Goal: Task Accomplishment & Management: Manage account settings

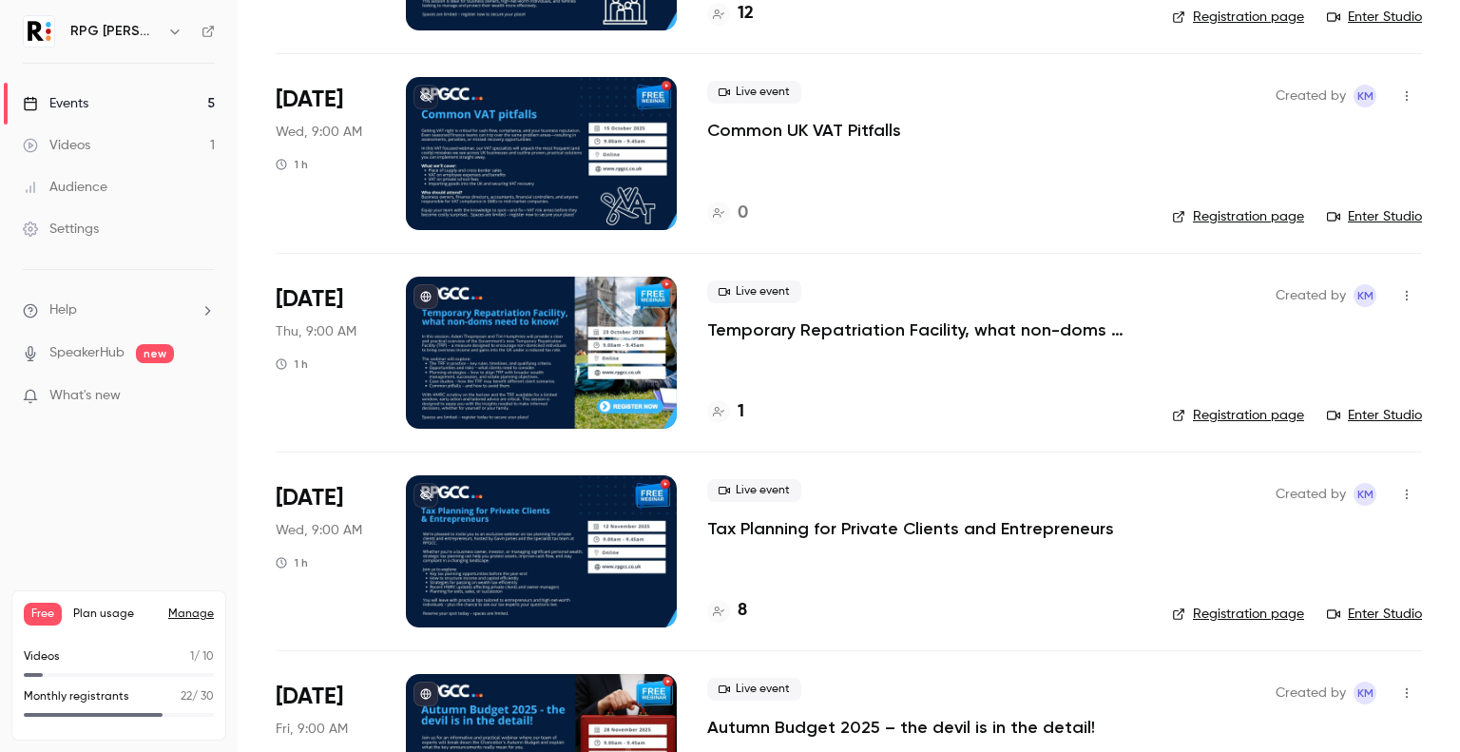
scroll to position [392, 0]
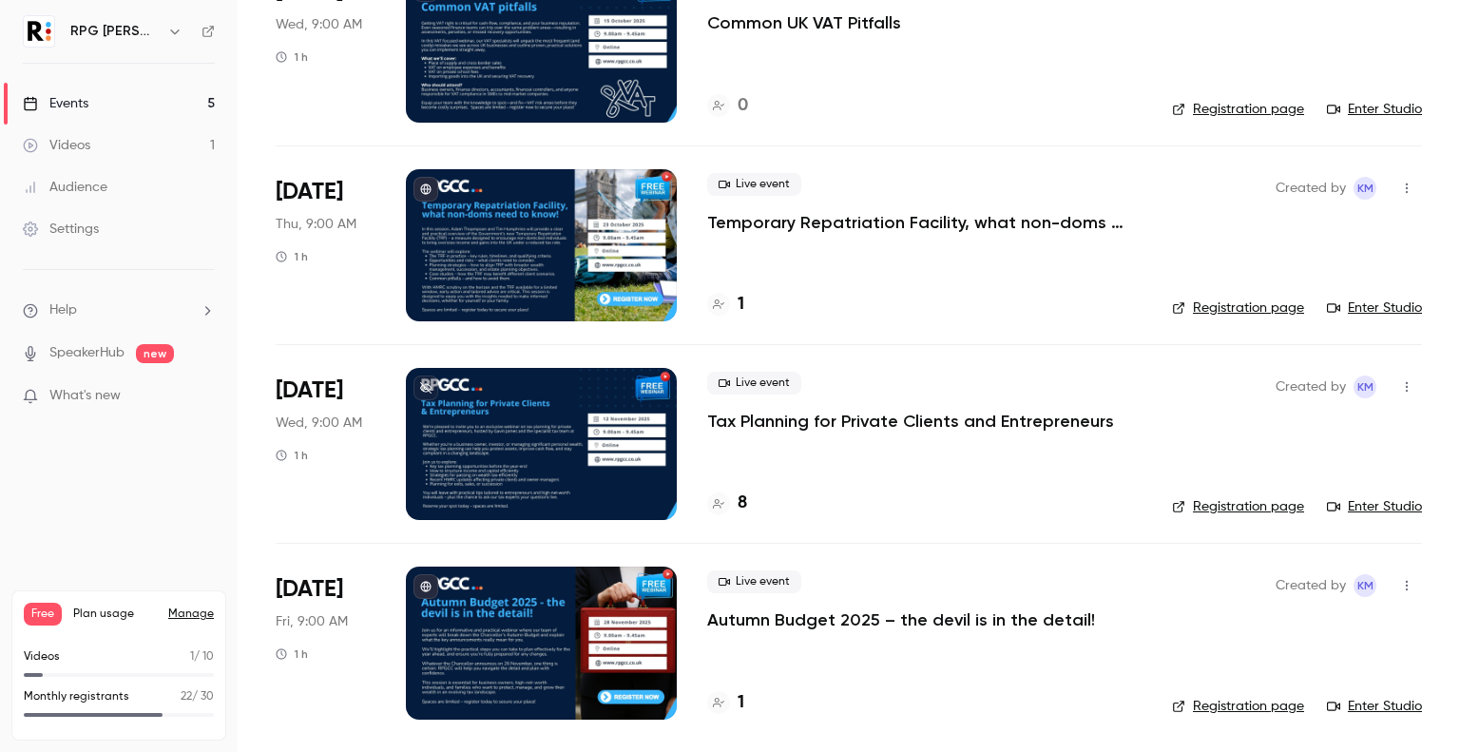
click at [494, 432] on div at bounding box center [541, 444] width 271 height 152
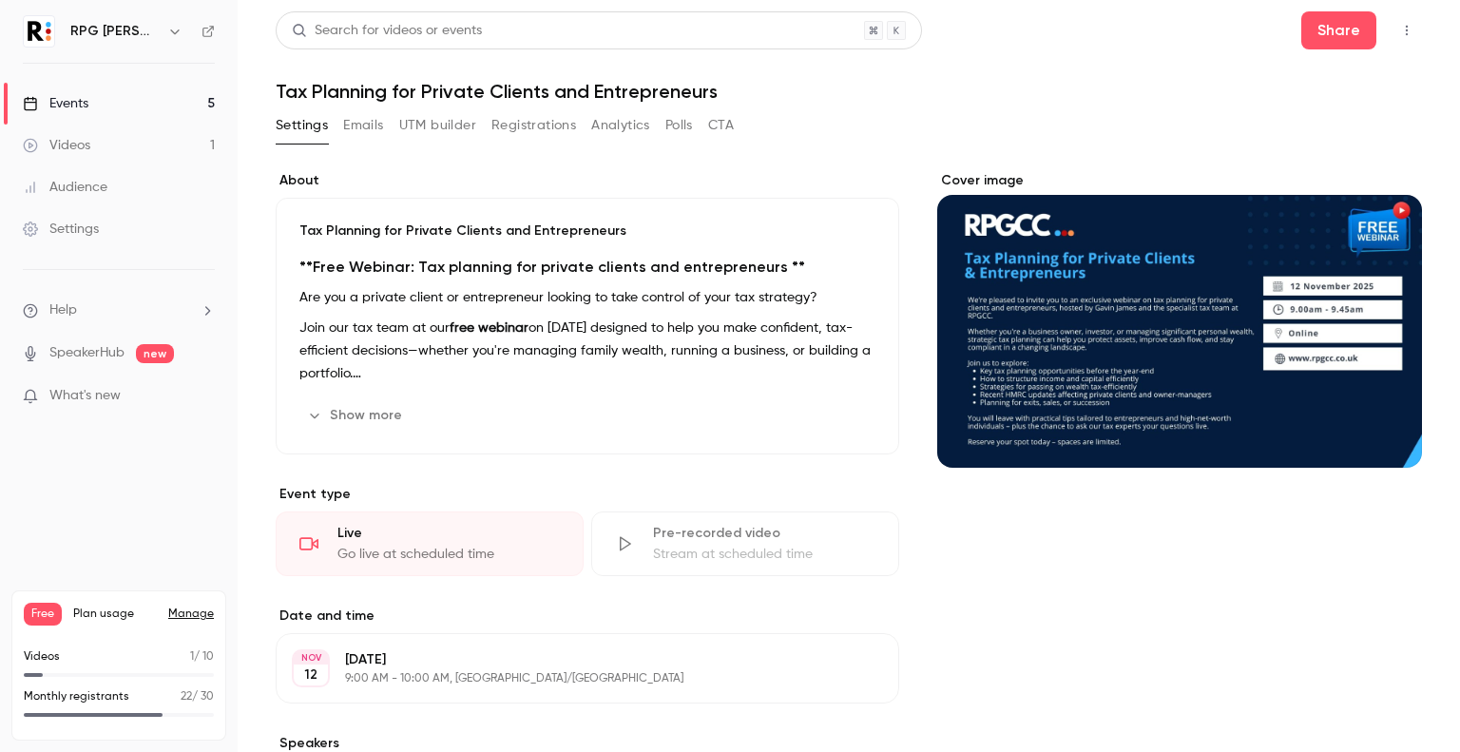
scroll to position [190, 0]
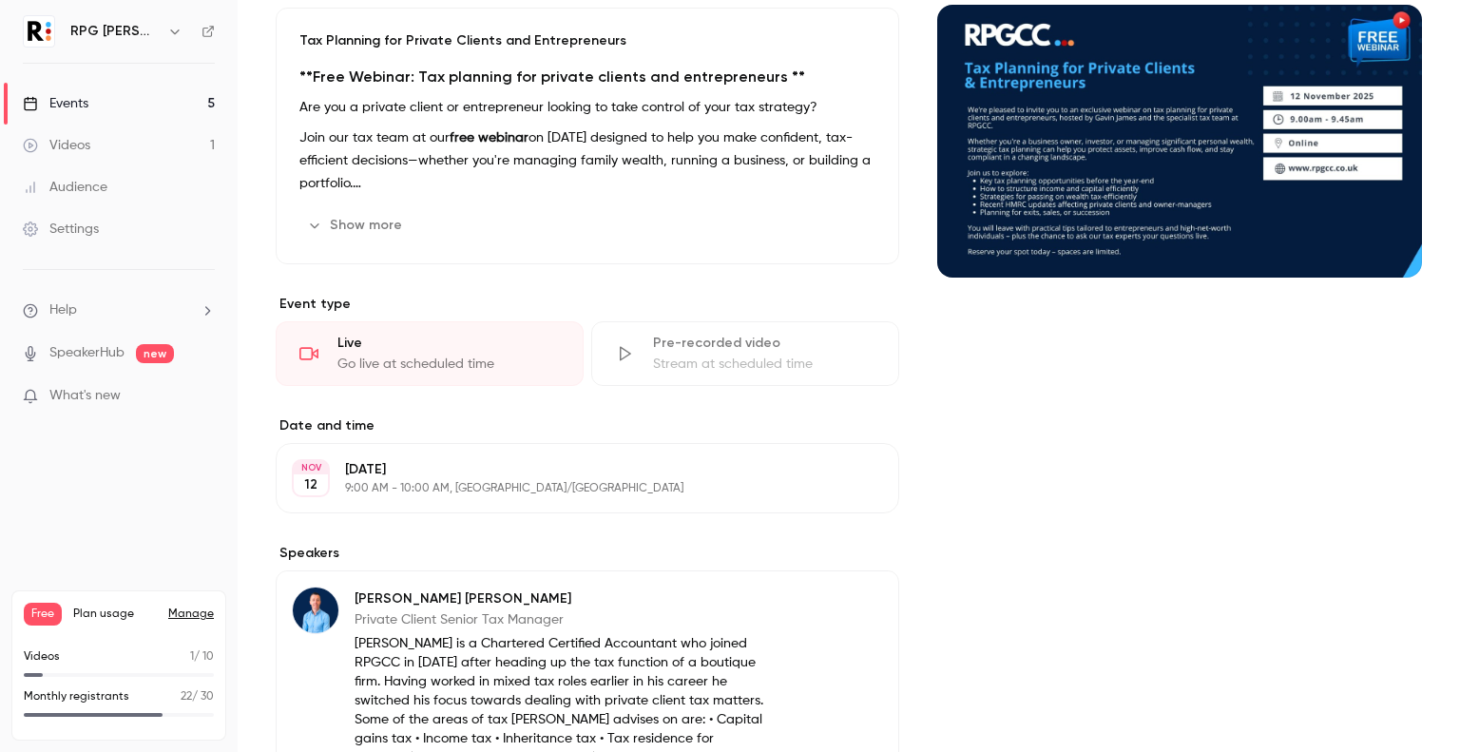
click at [437, 493] on p "9:00 AM - 10:00 AM, [GEOGRAPHIC_DATA]/[GEOGRAPHIC_DATA]" at bounding box center [571, 488] width 453 height 15
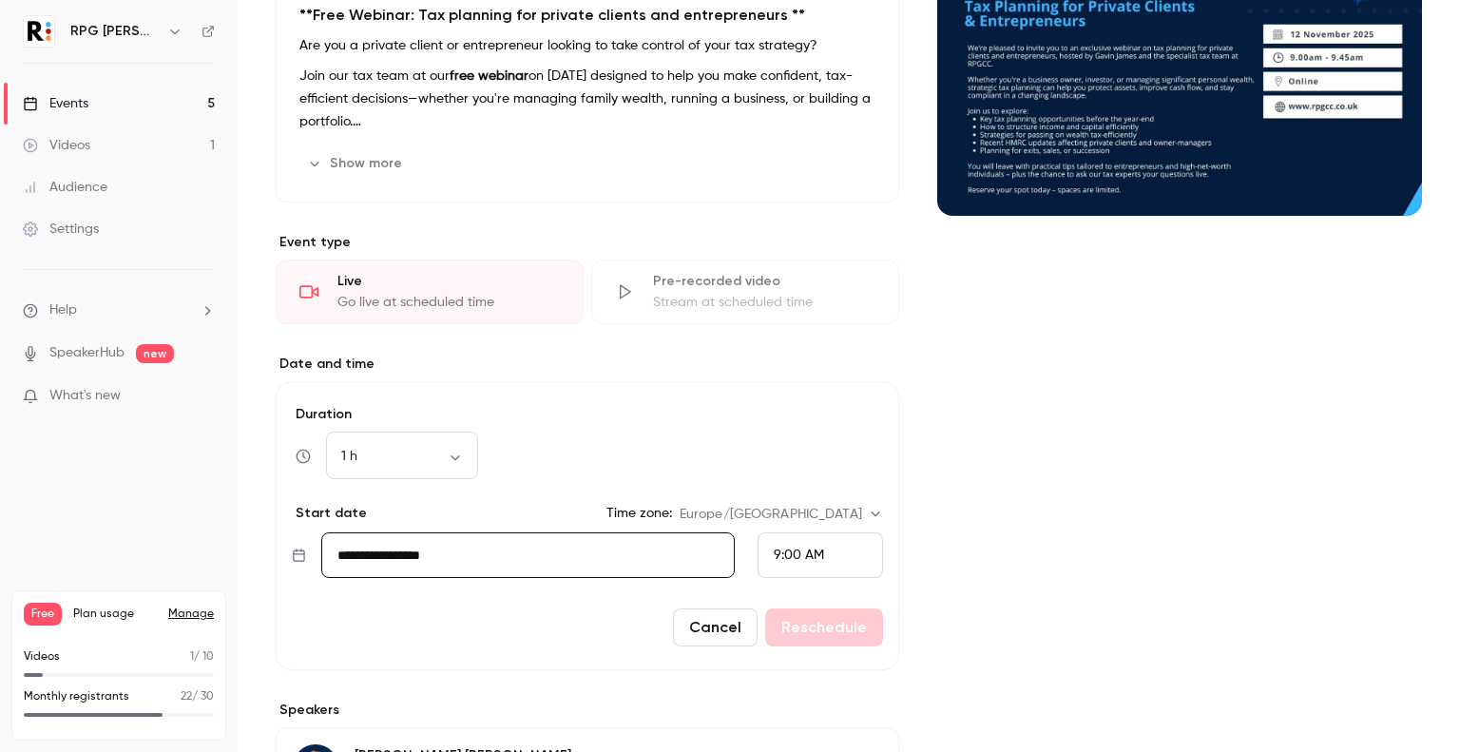
scroll to position [285, 0]
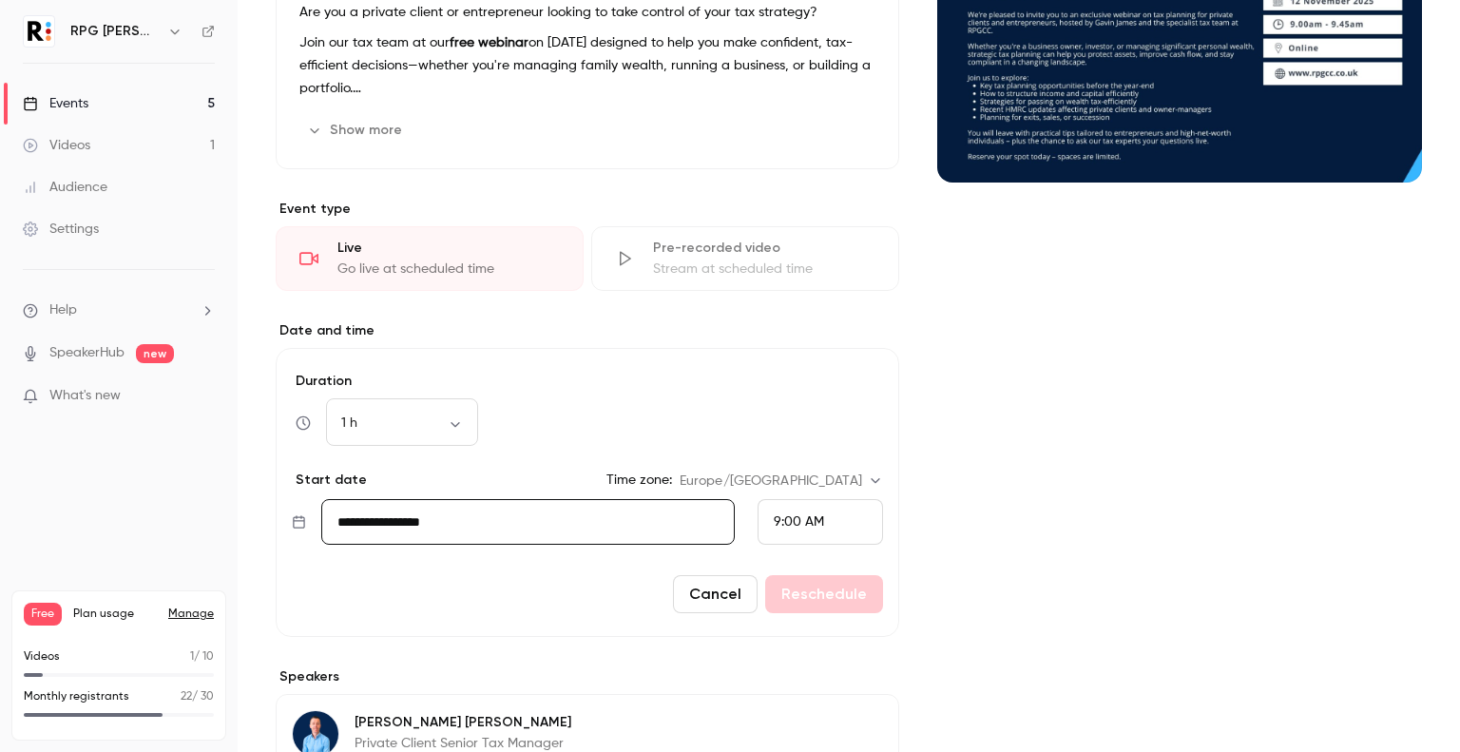
click at [448, 525] on input "**********" at bounding box center [527, 522] width 413 height 46
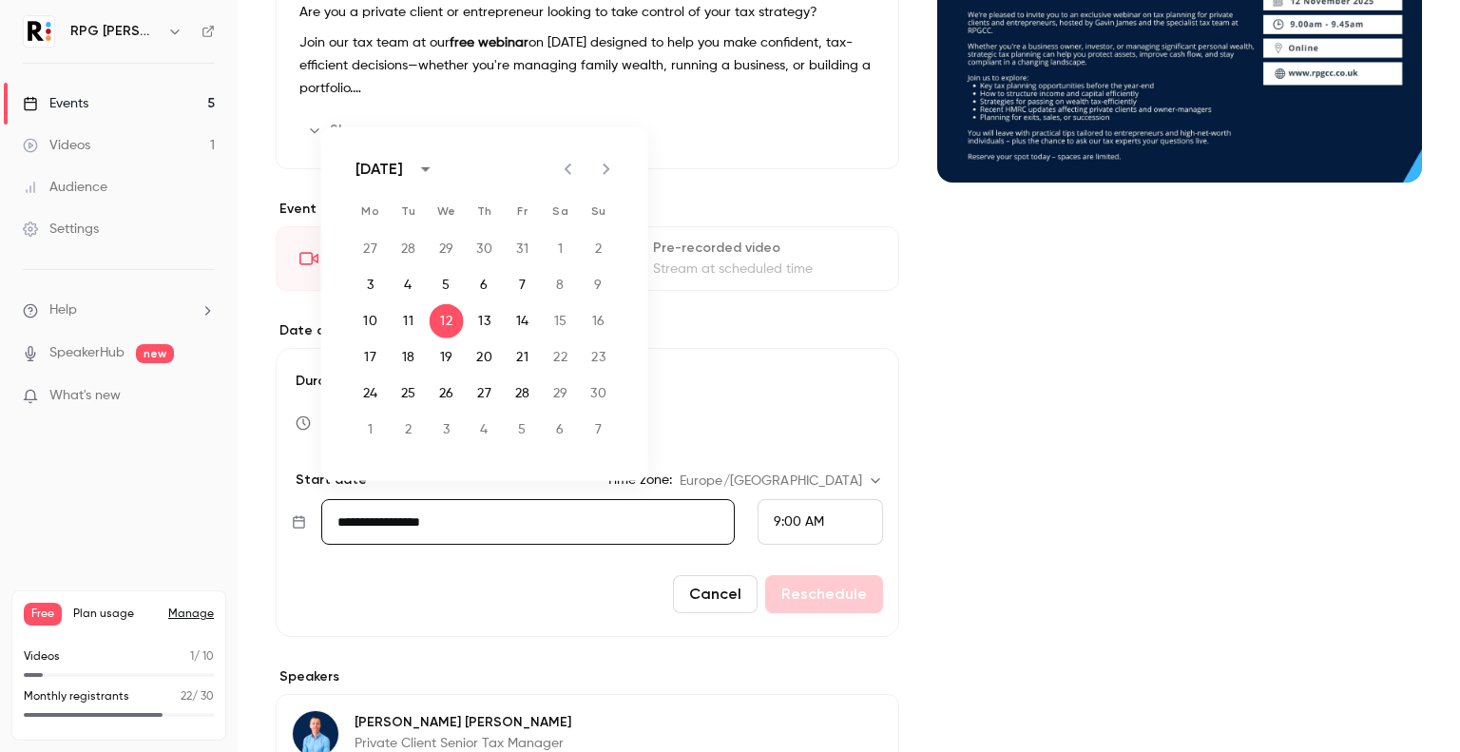
click at [616, 169] on icon "Next month" at bounding box center [606, 169] width 23 height 23
click at [448, 279] on button "10" at bounding box center [447, 285] width 34 height 34
type input "**********"
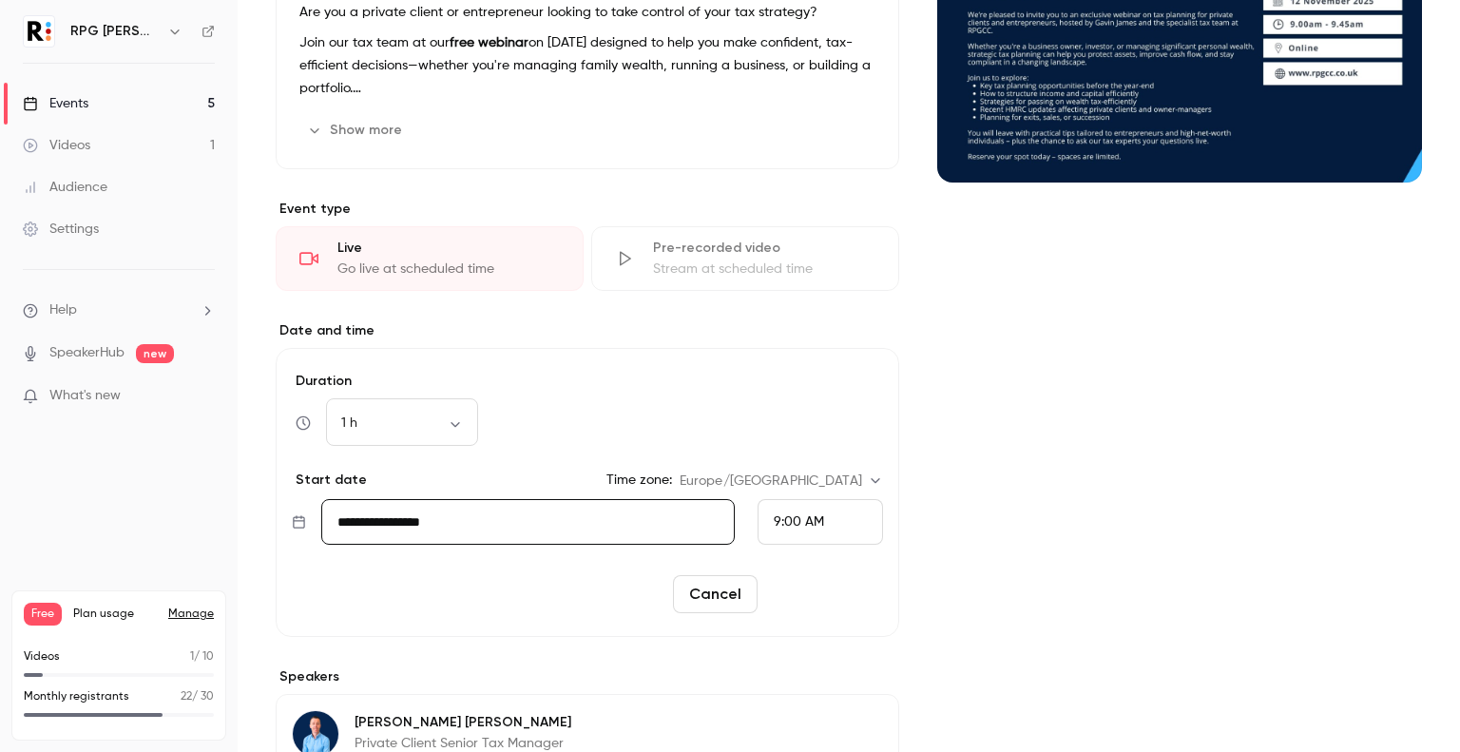
click at [810, 590] on button "Reschedule" at bounding box center [824, 594] width 118 height 38
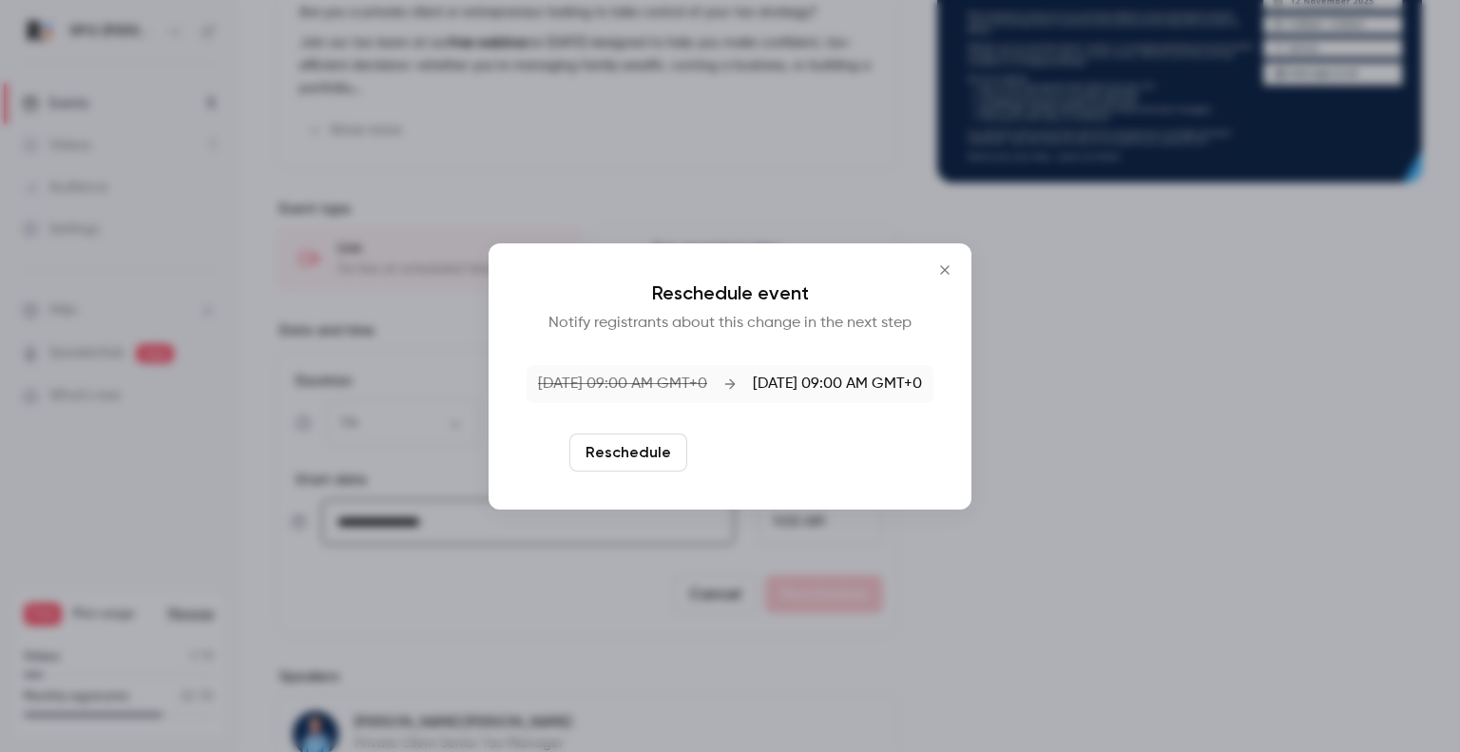
click at [783, 459] on button "Reschedule and notify" at bounding box center [793, 452] width 197 height 38
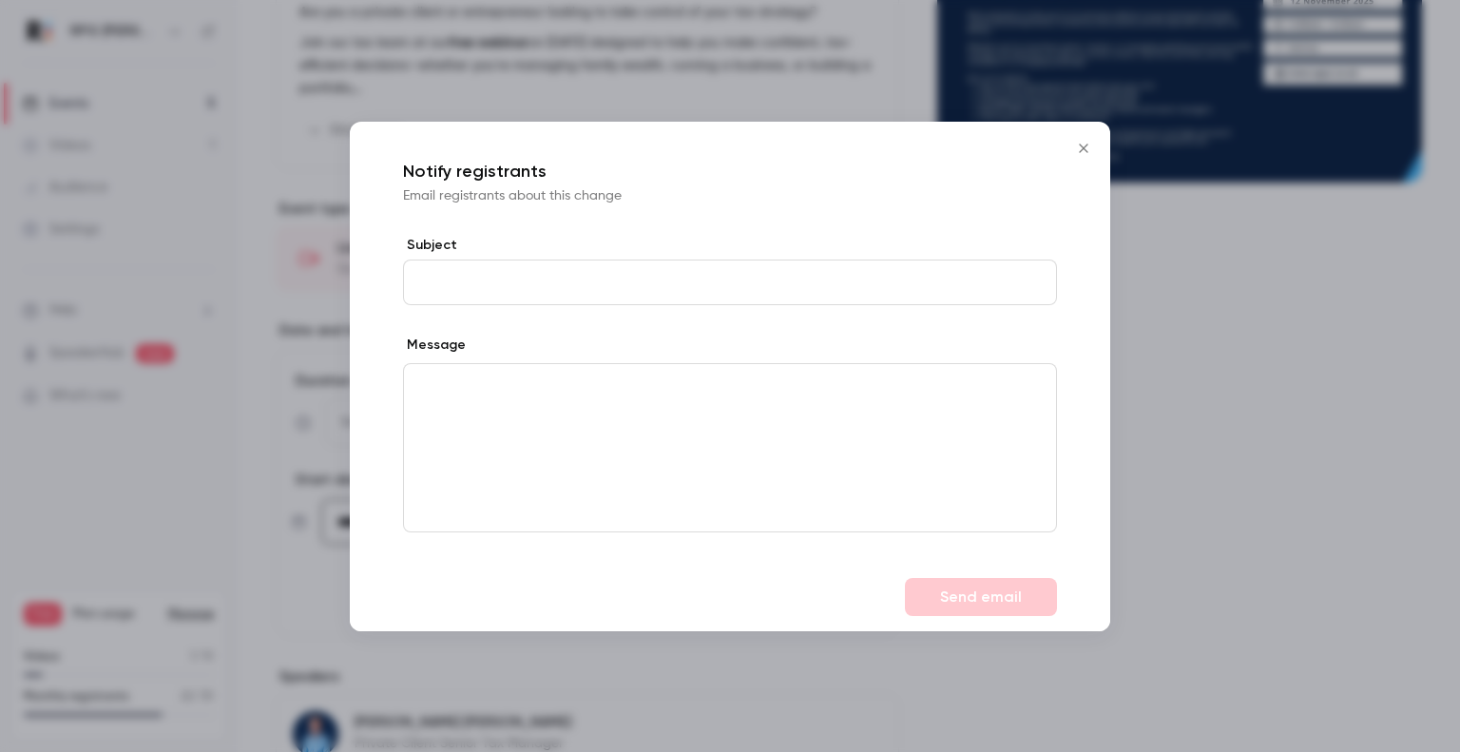
click at [611, 278] on input "Subject" at bounding box center [730, 282] width 654 height 46
type input "**********"
drag, startPoint x: 655, startPoint y: 411, endPoint x: 660, endPoint y: 402, distance: 10.3
click at [655, 410] on div "editor" at bounding box center [730, 447] width 652 height 167
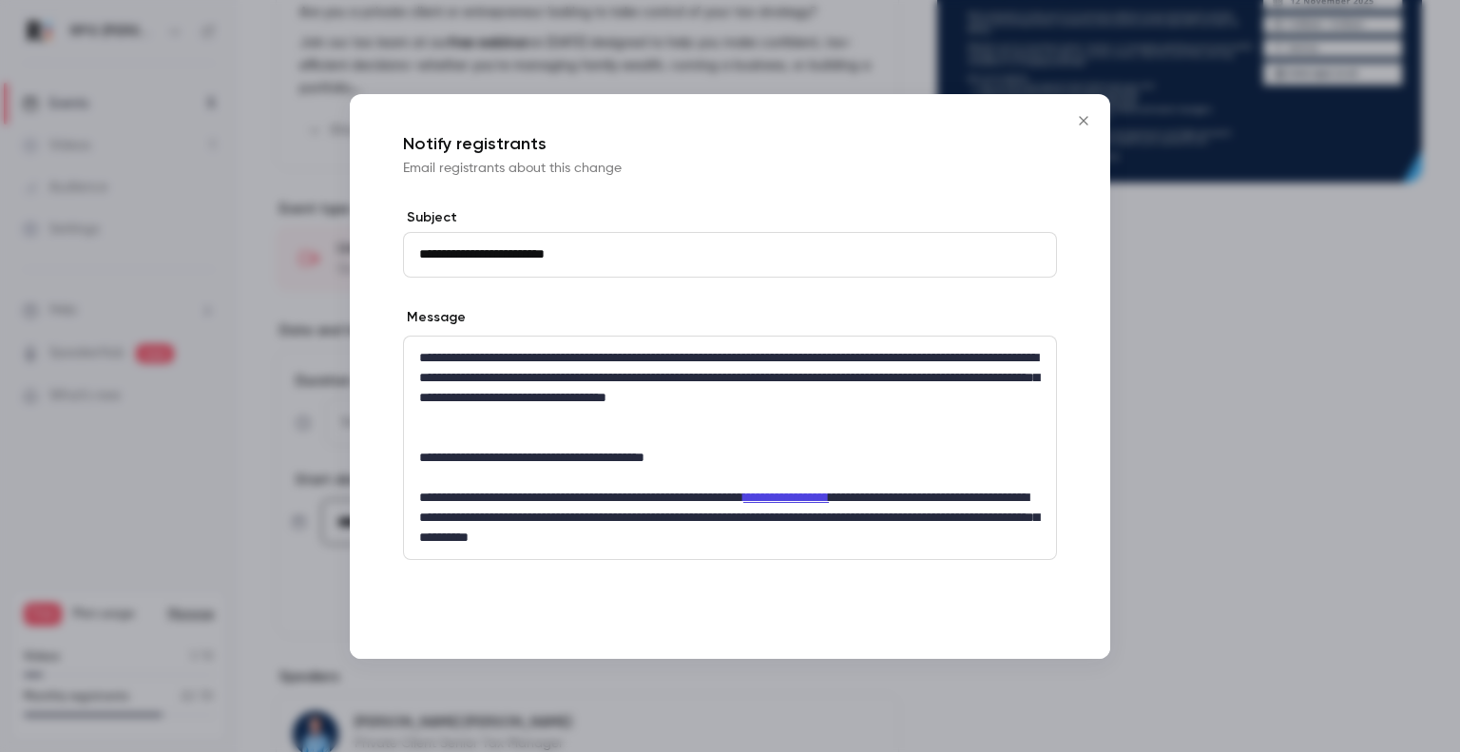
click at [1020, 628] on button "Send email" at bounding box center [981, 624] width 152 height 38
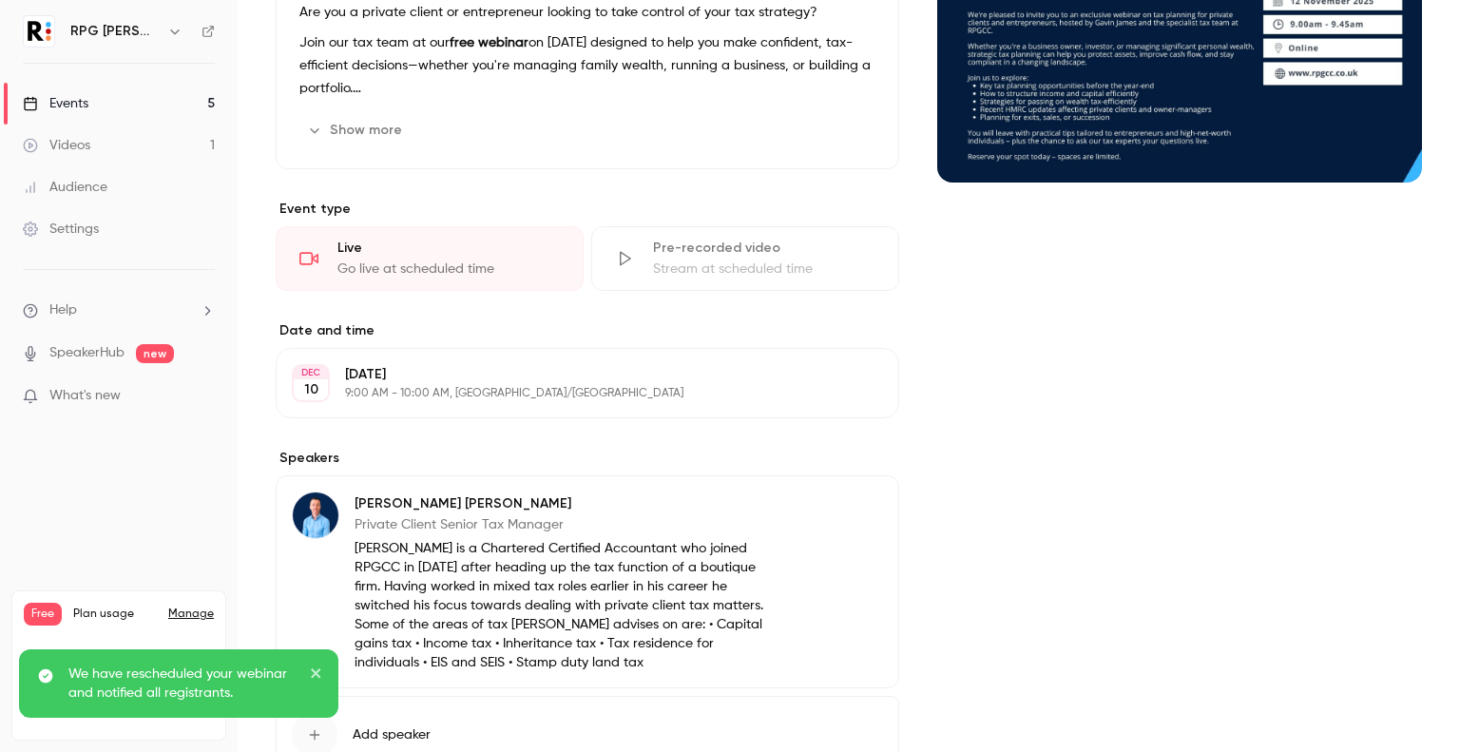
click at [319, 668] on icon "close" at bounding box center [316, 672] width 13 height 15
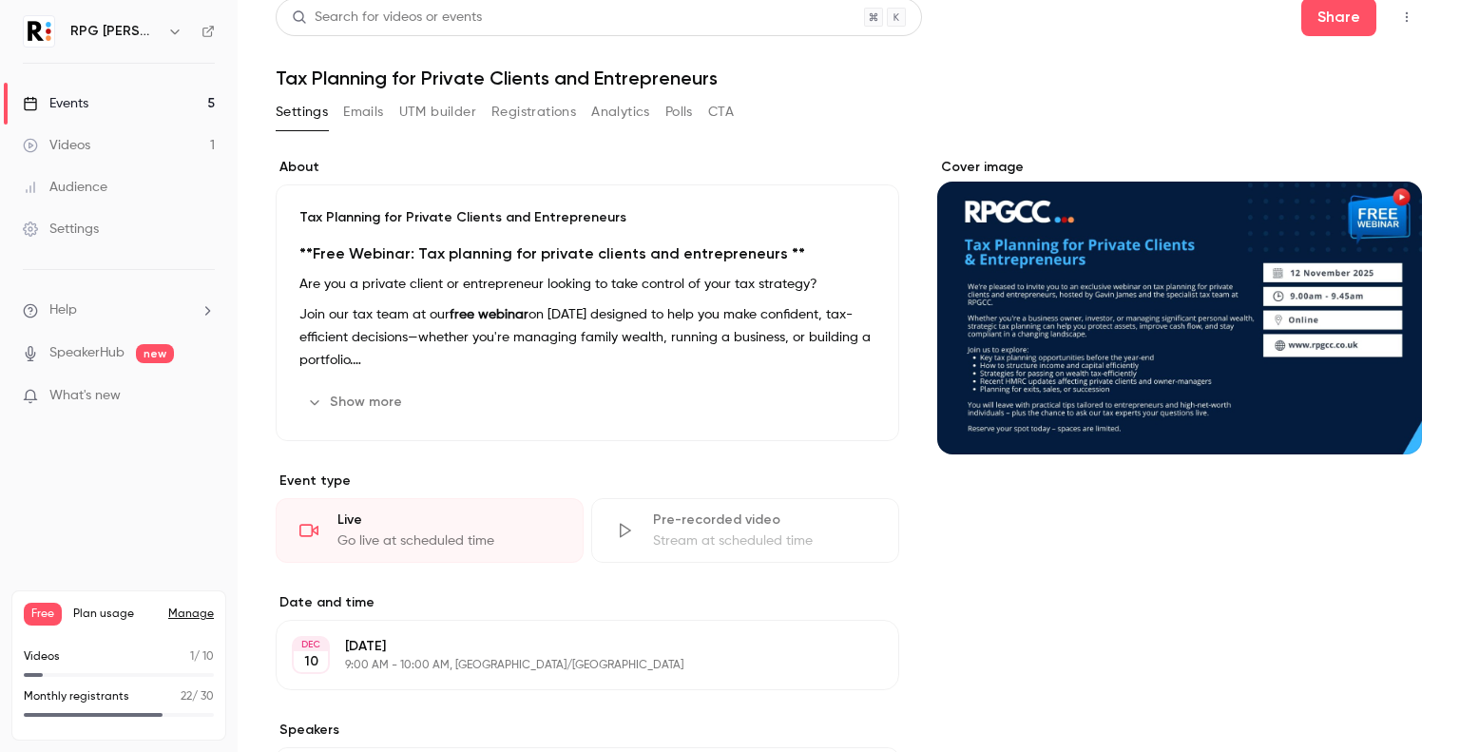
scroll to position [0, 0]
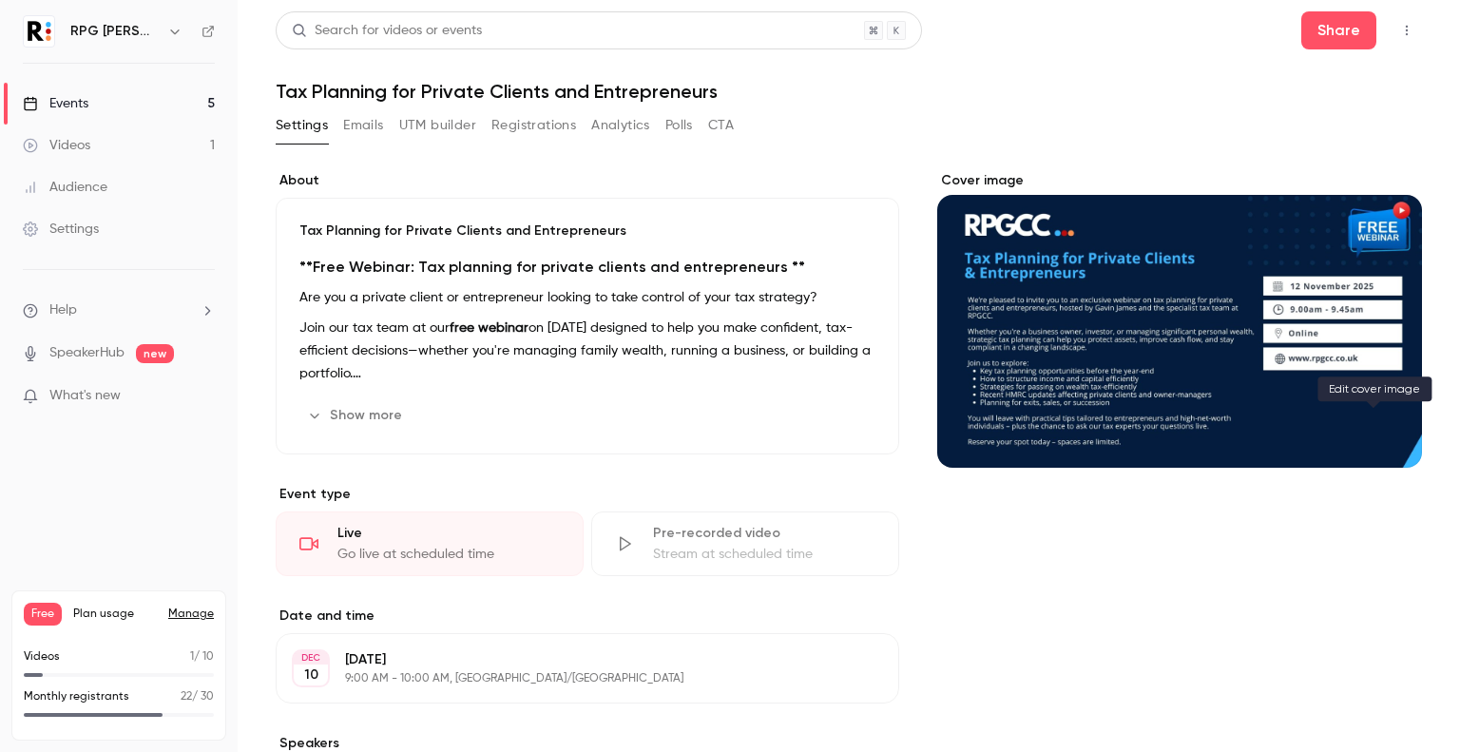
click at [1377, 429] on icon "Cover image" at bounding box center [1387, 433] width 21 height 15
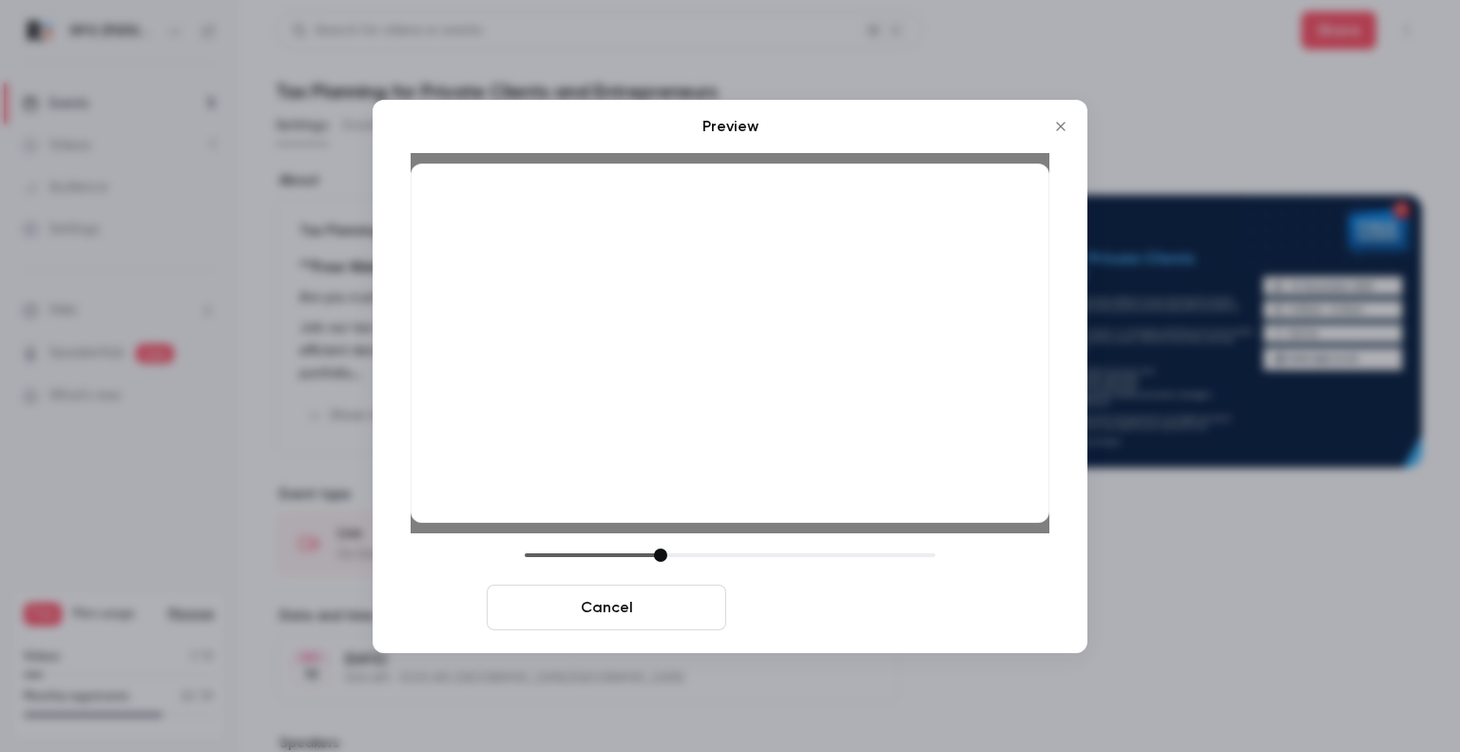
click at [887, 615] on button "Save cover" at bounding box center [853, 607] width 239 height 46
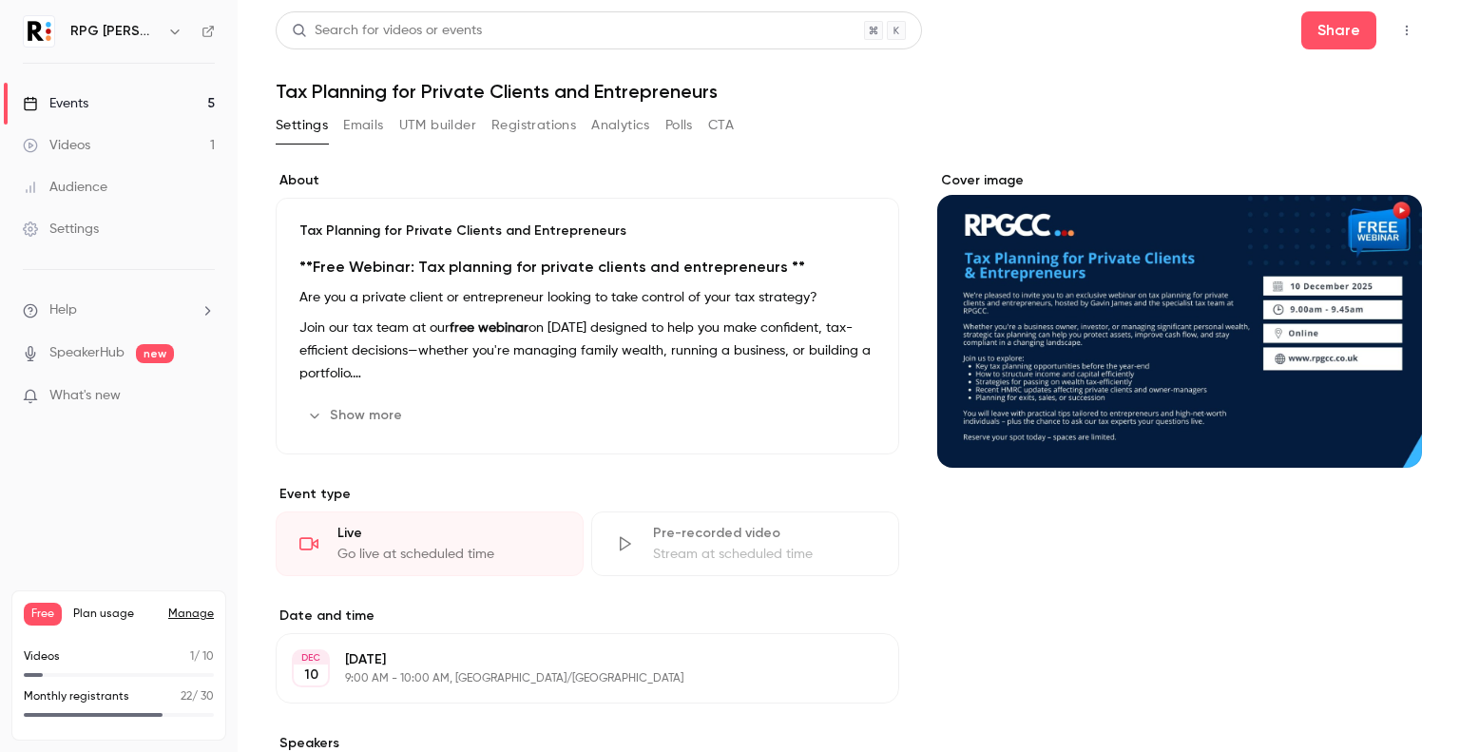
click at [89, 103] on link "Events 5" at bounding box center [119, 104] width 238 height 42
